Goal: Task Accomplishment & Management: Complete application form

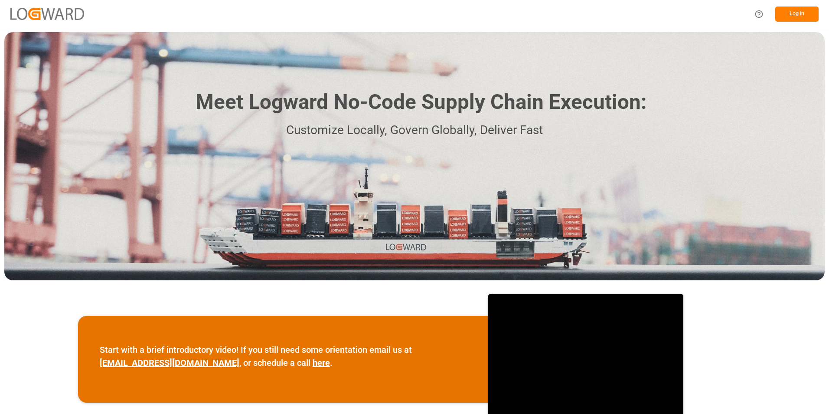
click at [799, 17] on button "Log In" at bounding box center [796, 14] width 43 height 15
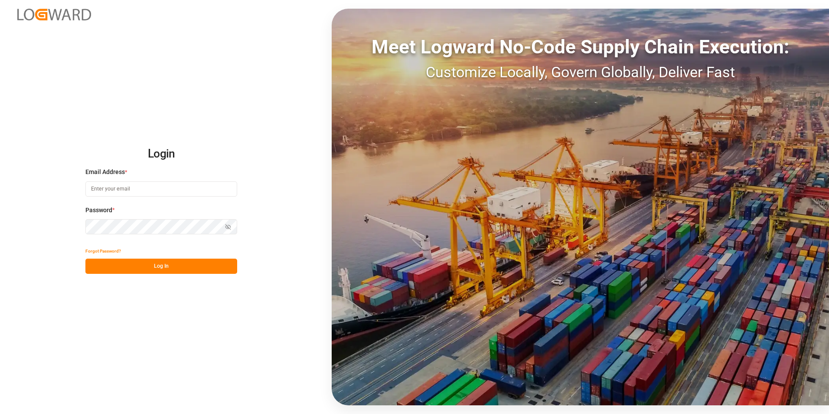
type input "andrea.steinberg@jamindustriesusa.com"
click at [147, 269] on button "Log In" at bounding box center [161, 265] width 152 height 15
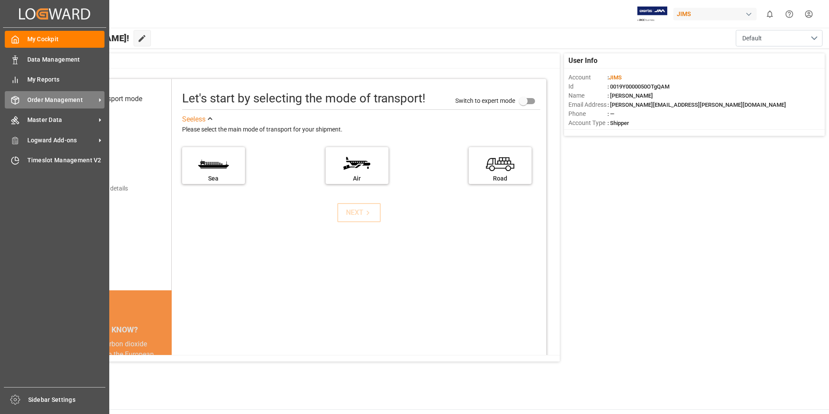
click at [49, 104] on span "Order Management" at bounding box center [61, 99] width 69 height 9
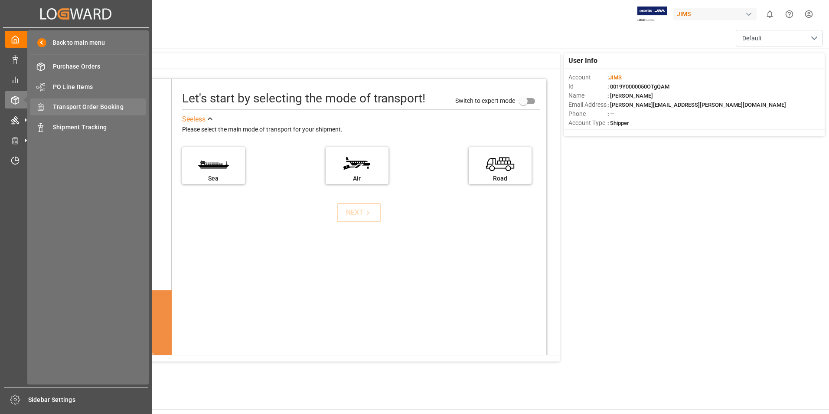
click at [72, 107] on span "Transport Order Booking" at bounding box center [99, 106] width 93 height 9
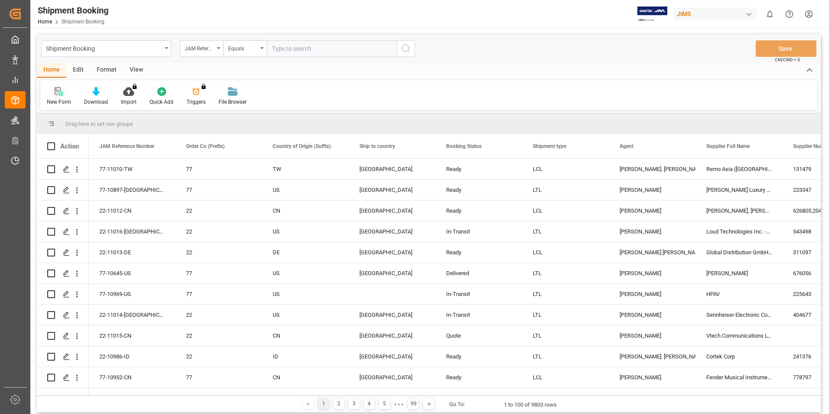
click at [61, 99] on div "New Form" at bounding box center [59, 102] width 24 height 8
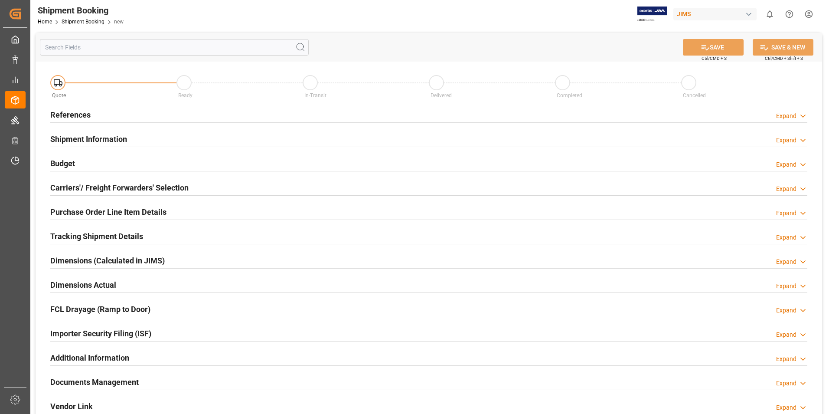
click at [79, 113] on h2 "References" at bounding box center [70, 115] width 40 height 12
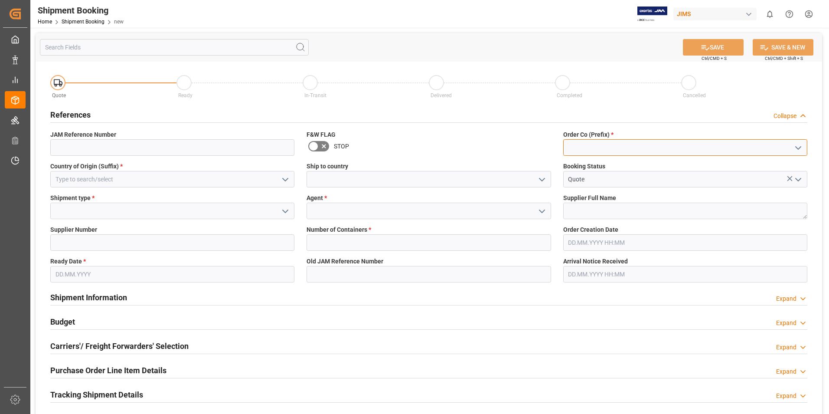
click at [582, 141] on input at bounding box center [685, 147] width 244 height 16
click at [576, 166] on div "22" at bounding box center [685, 167] width 243 height 20
type input "22"
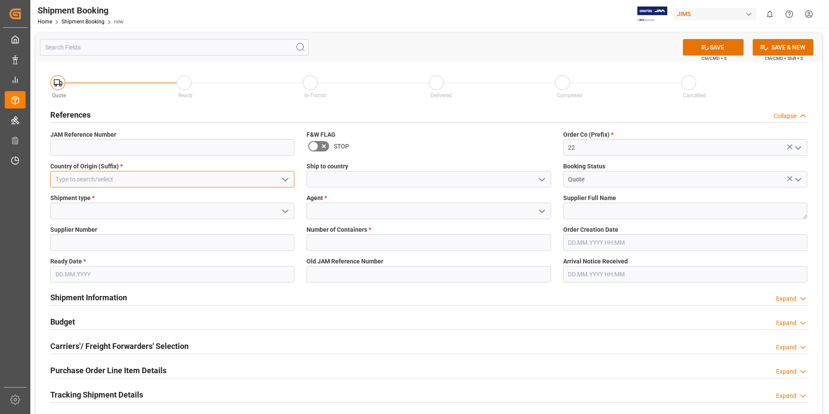
click at [114, 176] on input at bounding box center [172, 179] width 244 height 16
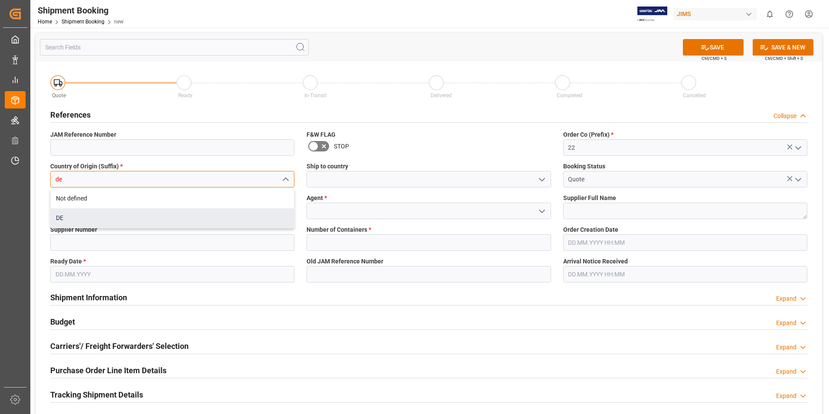
click at [94, 215] on div "DE" at bounding box center [172, 218] width 243 height 20
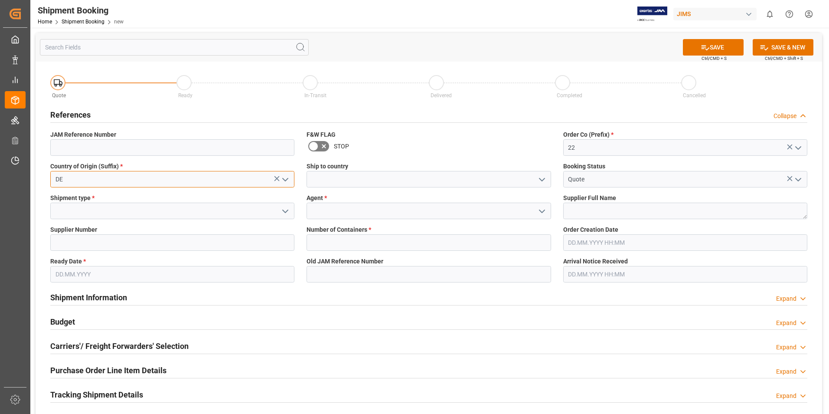
type input "DE"
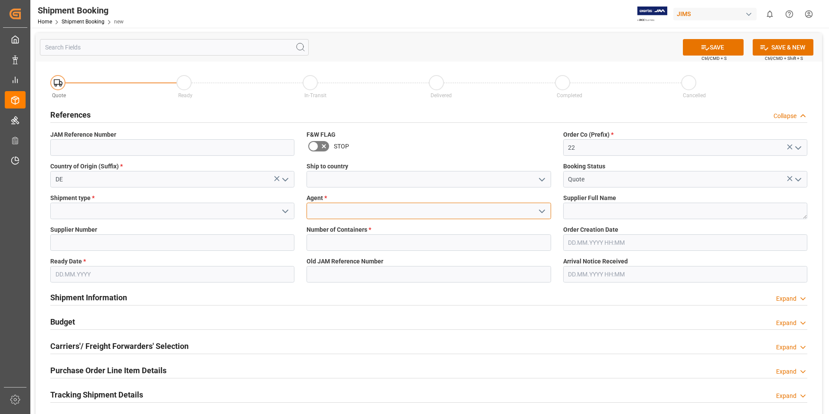
click at [325, 207] on input at bounding box center [429, 210] width 244 height 16
click at [538, 209] on icon "open menu" at bounding box center [542, 211] width 10 height 10
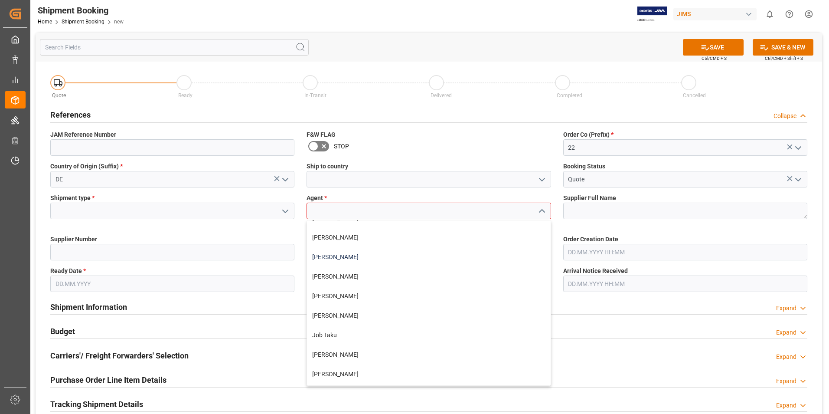
scroll to position [130, 0]
click at [353, 294] on div "[PERSON_NAME]" at bounding box center [428, 295] width 243 height 20
type input "[PERSON_NAME]"
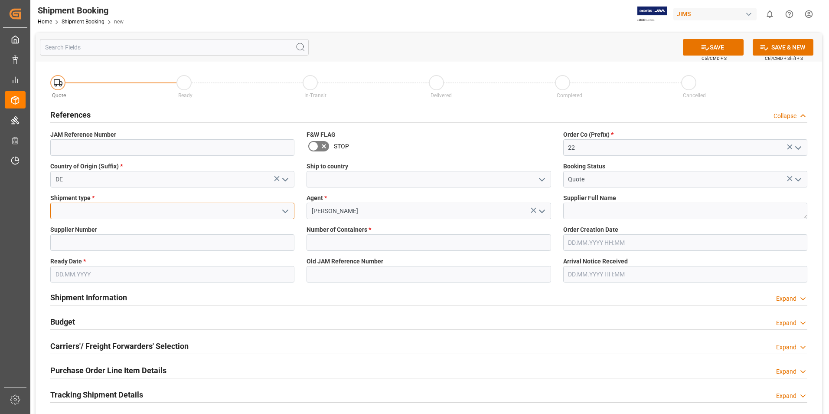
click at [95, 210] on input at bounding box center [172, 210] width 244 height 16
click at [289, 209] on icon "open menu" at bounding box center [285, 211] width 10 height 10
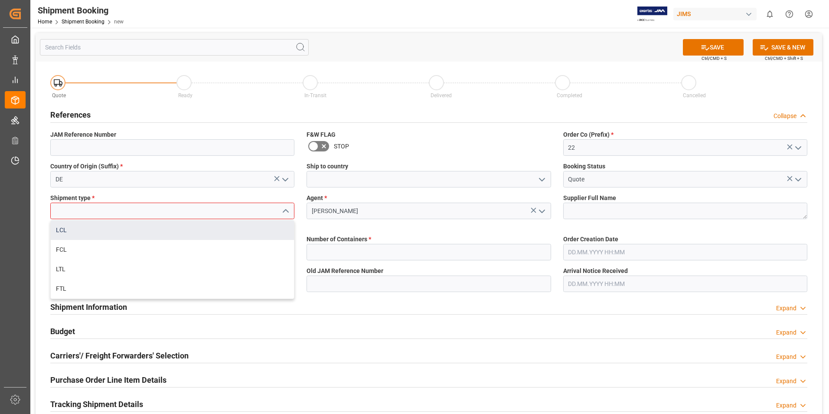
click at [124, 232] on div "LCL" at bounding box center [172, 230] width 243 height 20
type input "LCL"
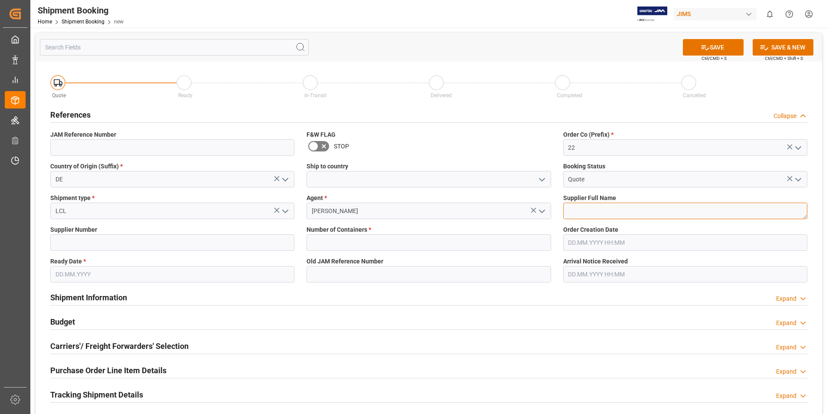
click at [590, 211] on textarea at bounding box center [685, 210] width 244 height 16
paste textarea "Music & Sales Pro Equip GmbH [GEOGRAPHIC_DATA]"
type textarea "Music & Sales Pro Equip GmbH [GEOGRAPHIC_DATA]"
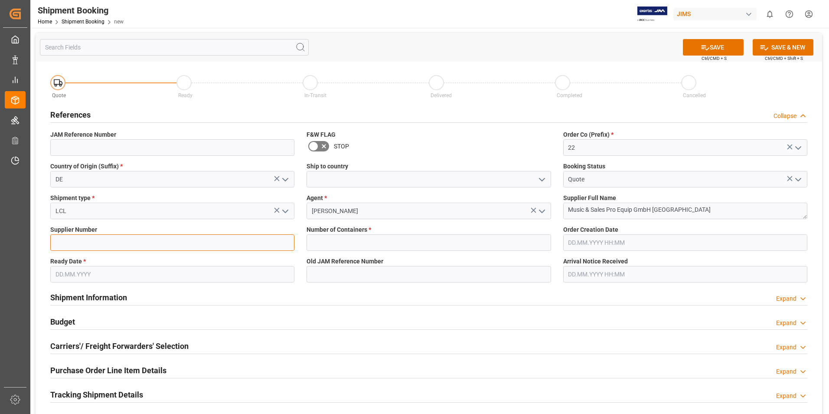
click at [115, 241] on input at bounding box center [172, 242] width 244 height 16
paste input "765983"
type input "765983"
click at [107, 277] on input "text" at bounding box center [172, 274] width 244 height 16
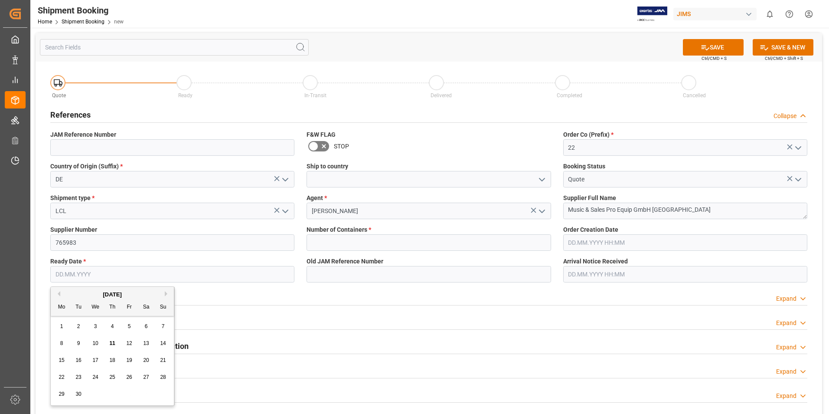
click at [129, 345] on span "12" at bounding box center [129, 343] width 6 height 6
type input "[DATE]"
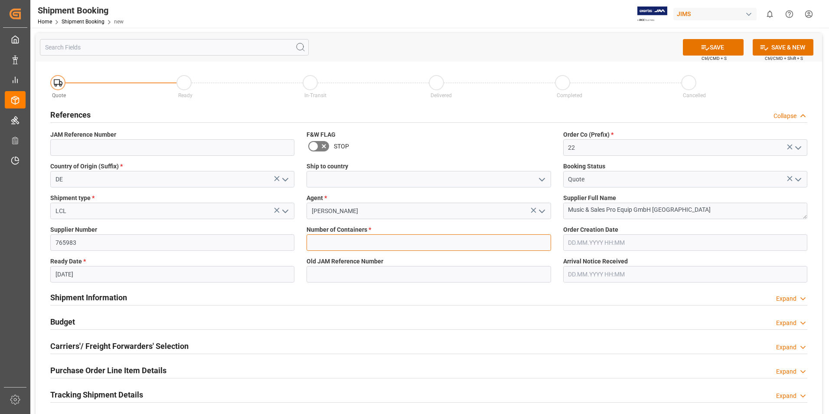
click at [367, 242] on input "text" at bounding box center [429, 242] width 244 height 16
type input "0"
click at [715, 44] on button "SAVE" at bounding box center [713, 47] width 61 height 16
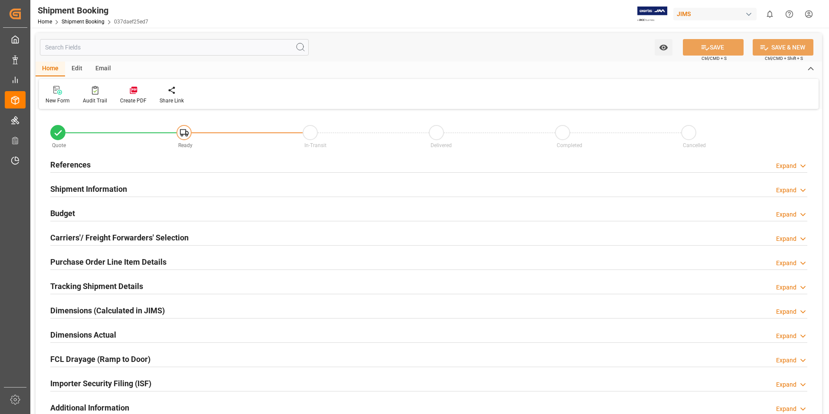
type input "0"
type input "[DATE]"
click at [78, 162] on h2 "References" at bounding box center [70, 165] width 40 height 12
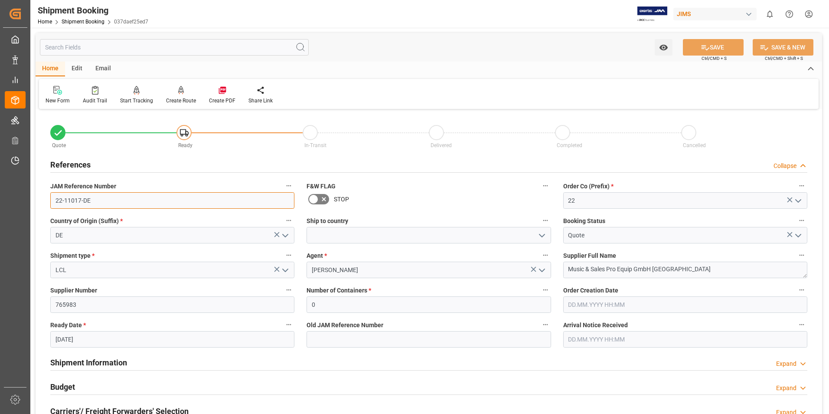
drag, startPoint x: 95, startPoint y: 200, endPoint x: 39, endPoint y: 200, distance: 55.5
click at [39, 200] on div "Quote Ready In-Transit Delivered Completed Cancelled References Collapse JAM Re…" at bounding box center [429, 380] width 786 height 539
click at [62, 95] on div "New Form" at bounding box center [57, 94] width 37 height 19
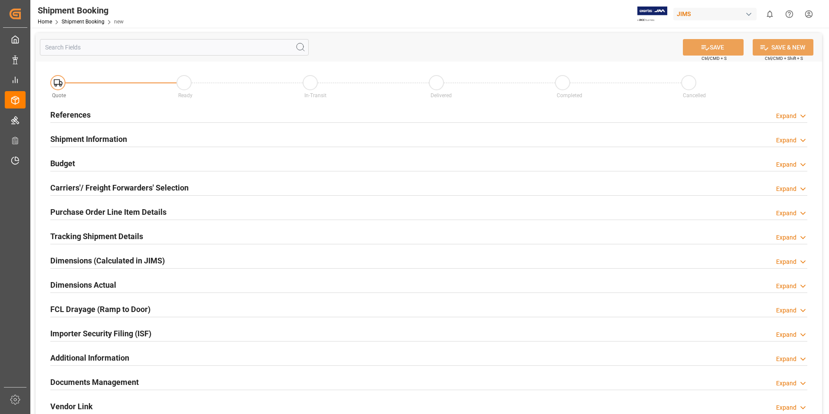
click at [75, 116] on h2 "References" at bounding box center [70, 115] width 40 height 12
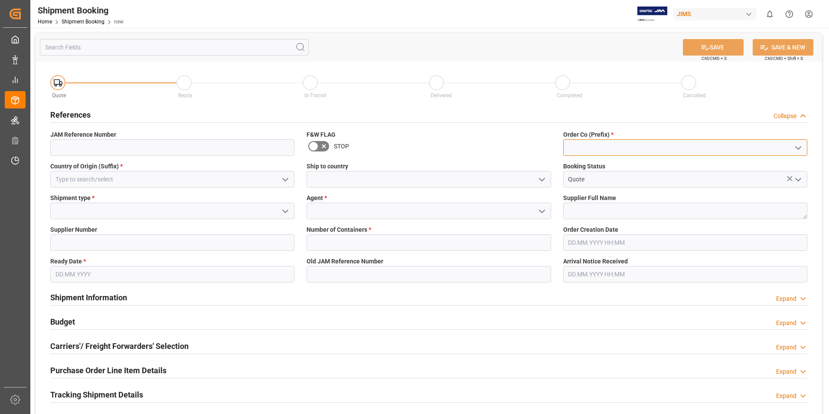
click at [627, 143] on input at bounding box center [685, 147] width 244 height 16
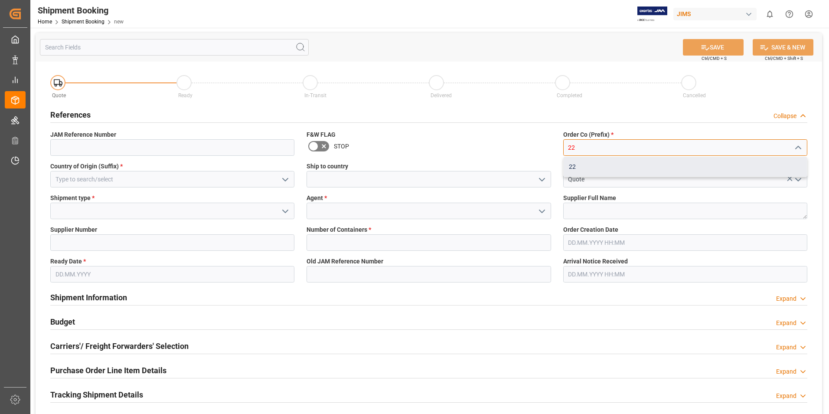
click at [601, 169] on div "22" at bounding box center [685, 167] width 243 height 20
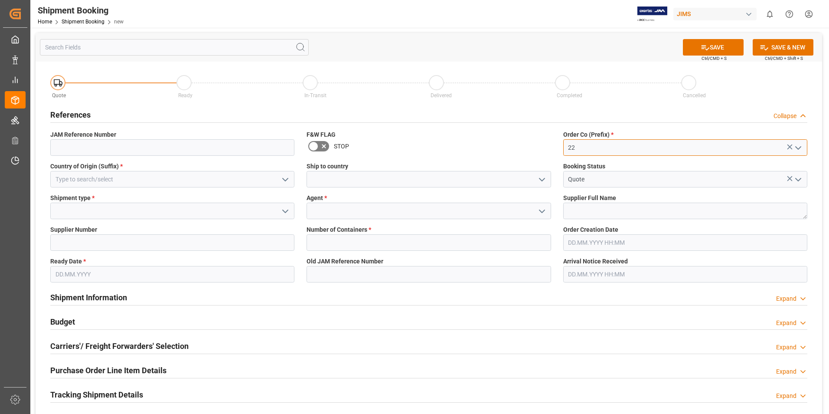
type input "22"
click at [105, 177] on input at bounding box center [172, 179] width 244 height 16
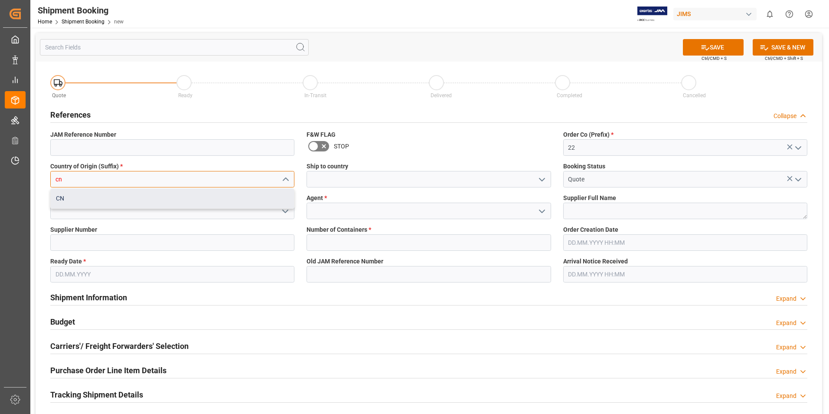
click at [82, 196] on div "CN" at bounding box center [172, 199] width 243 height 20
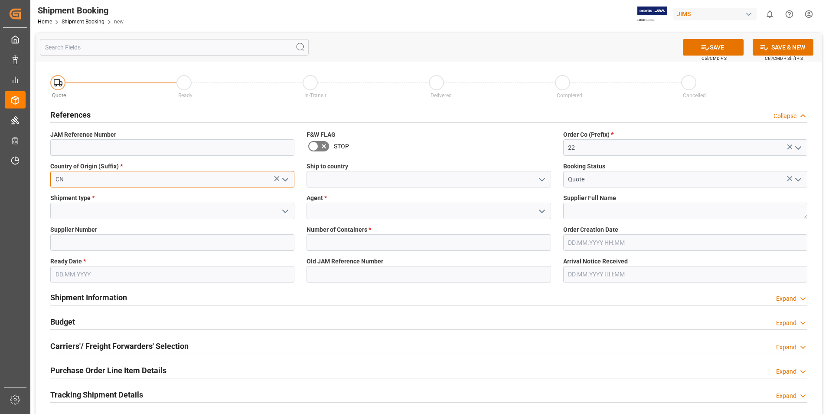
type input "CN"
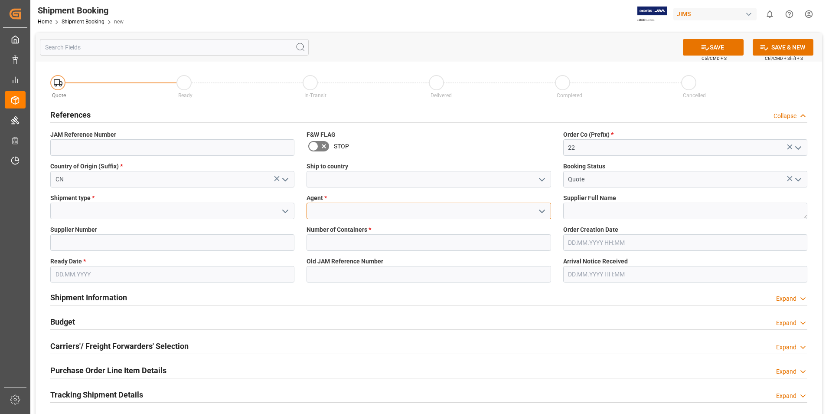
click at [325, 210] on input at bounding box center [429, 210] width 244 height 16
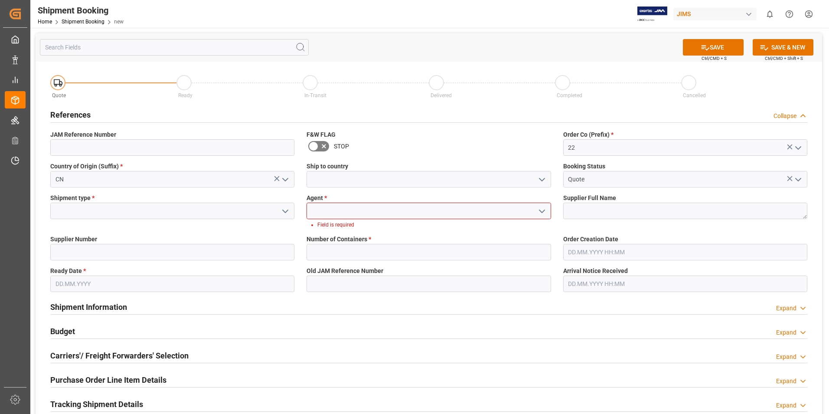
click at [538, 212] on icon "open menu" at bounding box center [542, 211] width 10 height 10
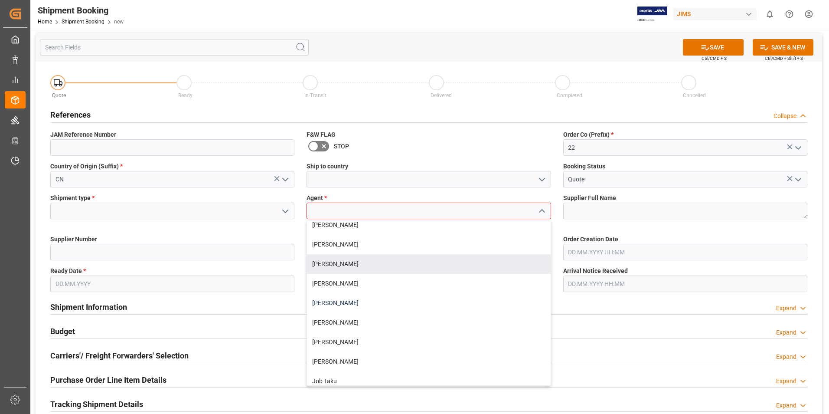
scroll to position [87, 0]
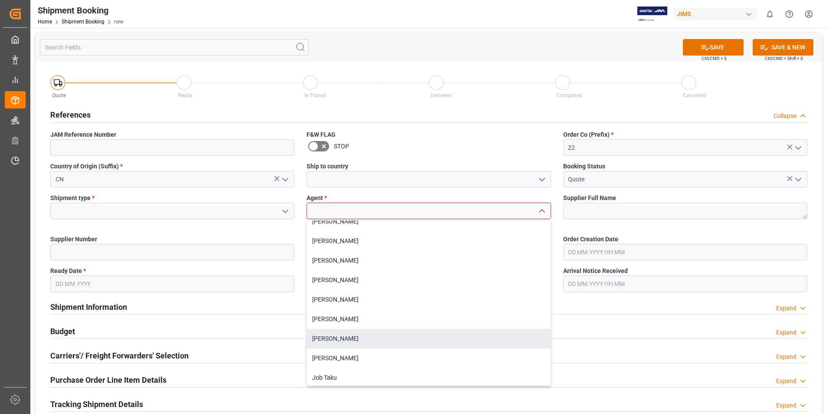
click at [336, 332] on div "[PERSON_NAME]" at bounding box center [428, 339] width 243 height 20
type input "[PERSON_NAME]"
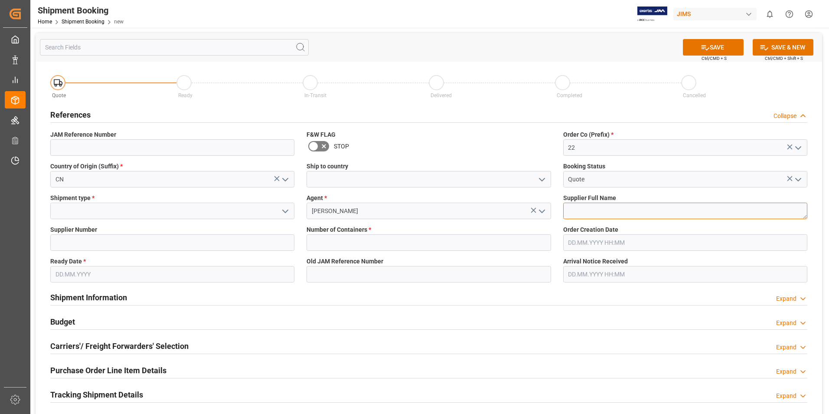
click at [615, 214] on textarea at bounding box center [685, 210] width 244 height 16
paste textarea "Global Distribution GmbH (Reloop)(W/T*)-"
type textarea "Global Distribution GmbH (Reloop)"
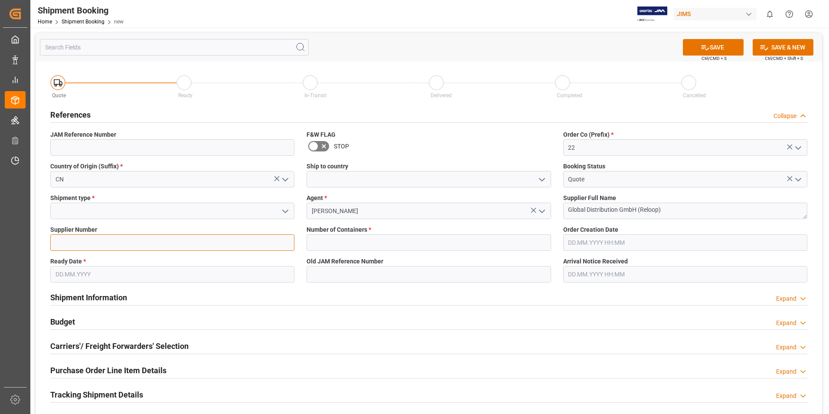
click at [85, 238] on input at bounding box center [172, 242] width 244 height 16
type input "311097"
click at [151, 202] on label "Shipment type *" at bounding box center [172, 197] width 244 height 9
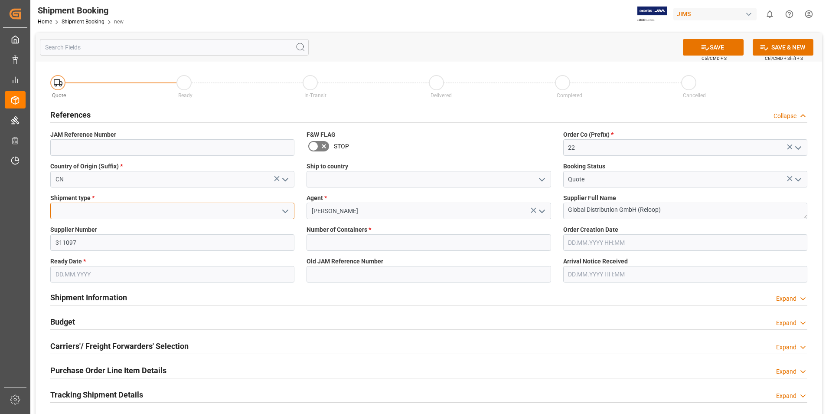
click at [151, 208] on input at bounding box center [172, 210] width 244 height 16
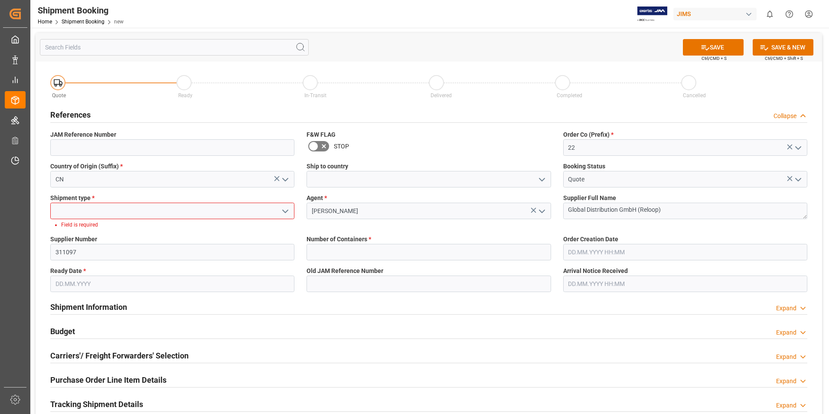
click at [289, 210] on icon "open menu" at bounding box center [285, 211] width 10 height 10
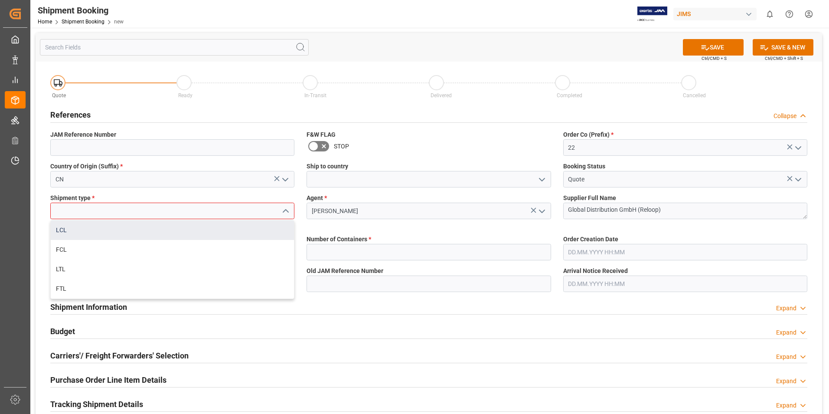
click at [122, 230] on div "LCL" at bounding box center [172, 230] width 243 height 20
type input "LCL"
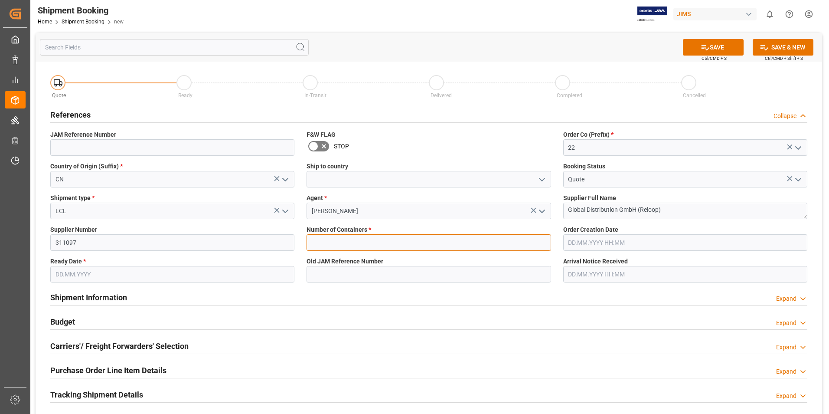
click at [355, 236] on input "text" at bounding box center [429, 242] width 244 height 16
type input "0"
click at [85, 274] on input "text" at bounding box center [172, 274] width 244 height 16
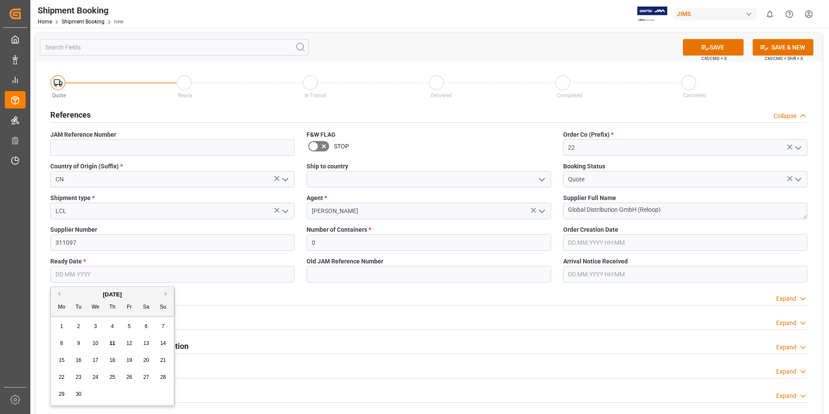
click at [75, 359] on span "16" at bounding box center [78, 360] width 6 height 6
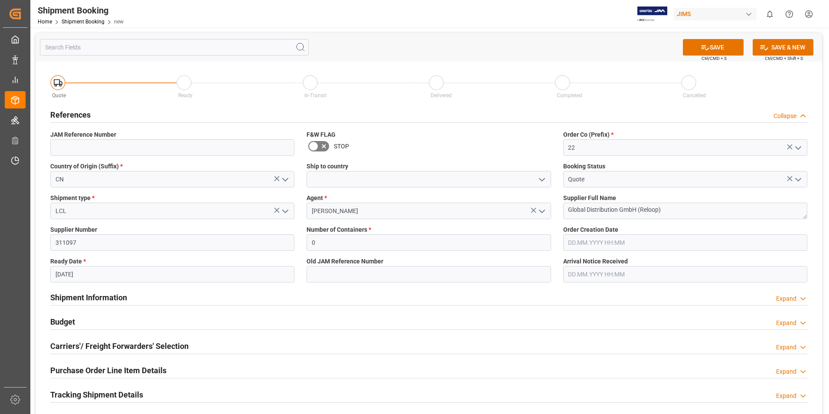
click at [82, 273] on input "[DATE]" at bounding box center [172, 274] width 244 height 16
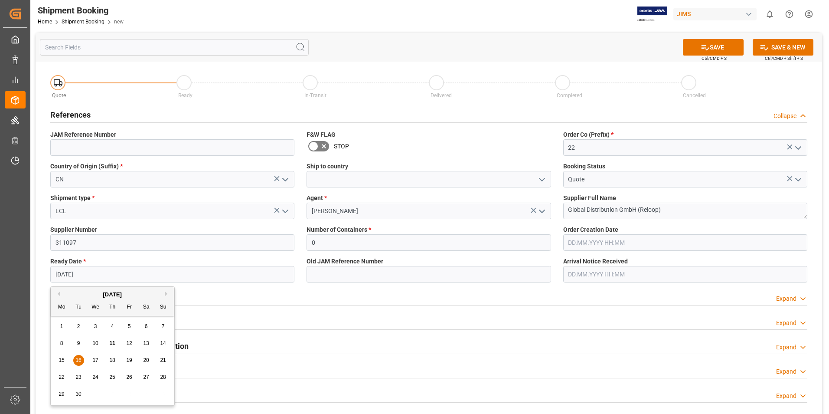
click at [62, 358] on span "15" at bounding box center [62, 360] width 6 height 6
type input "[DATE]"
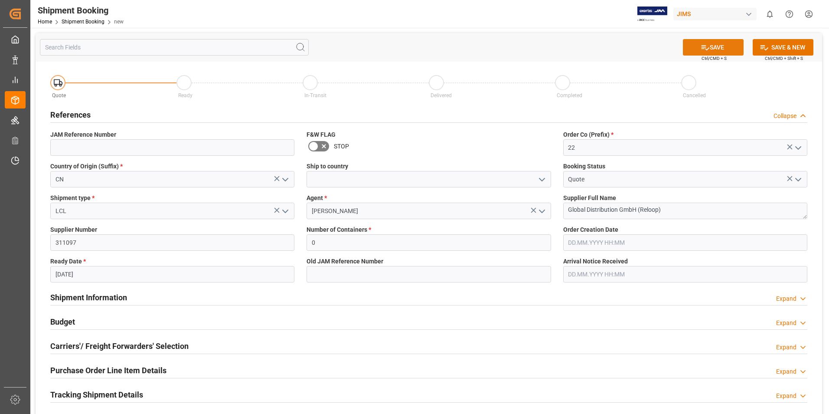
click at [702, 49] on icon at bounding box center [705, 47] width 9 height 9
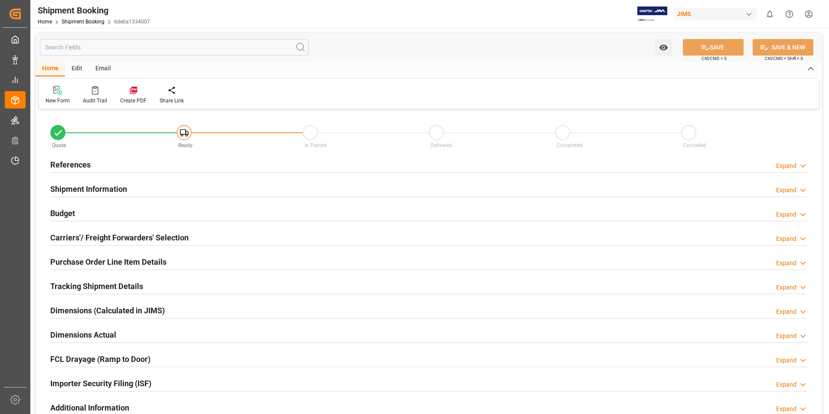
type input "0"
type input "[DATE]"
click at [78, 163] on h2 "References" at bounding box center [70, 165] width 40 height 12
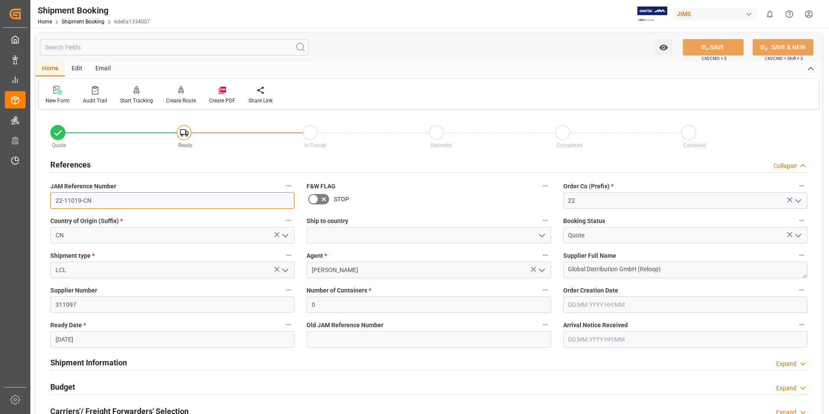
drag, startPoint x: 104, startPoint y: 199, endPoint x: 52, endPoint y: 212, distance: 53.5
click at [47, 202] on div "JAM Reference Number 22-11019-CN" at bounding box center [172, 194] width 256 height 35
